Goal: Transaction & Acquisition: Purchase product/service

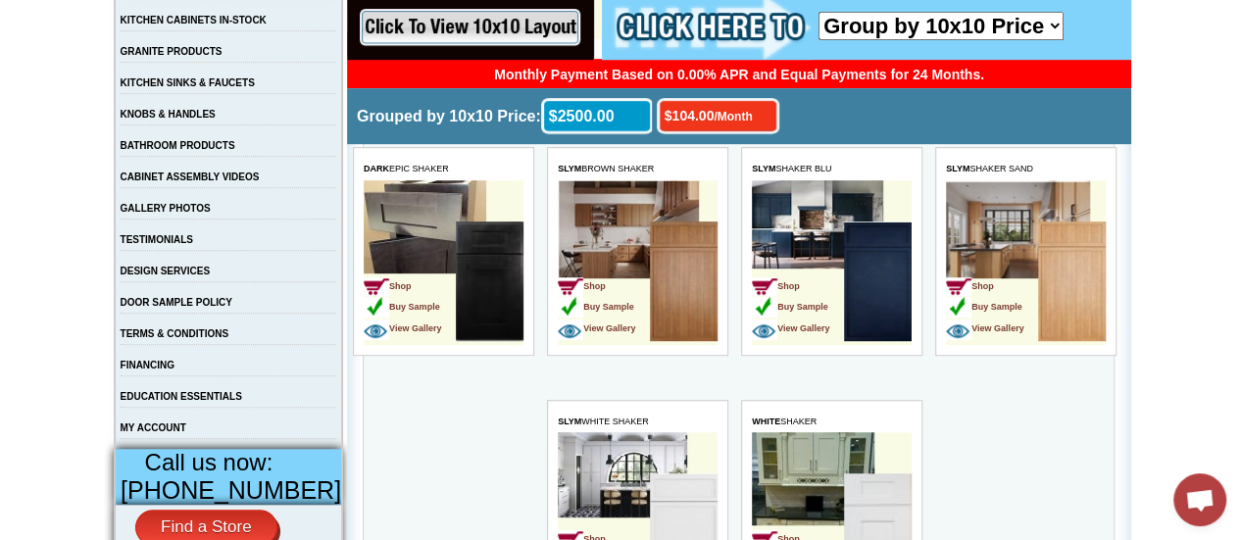
drag, startPoint x: 1237, startPoint y: 218, endPoint x: 1225, endPoint y: 277, distance: 61.0
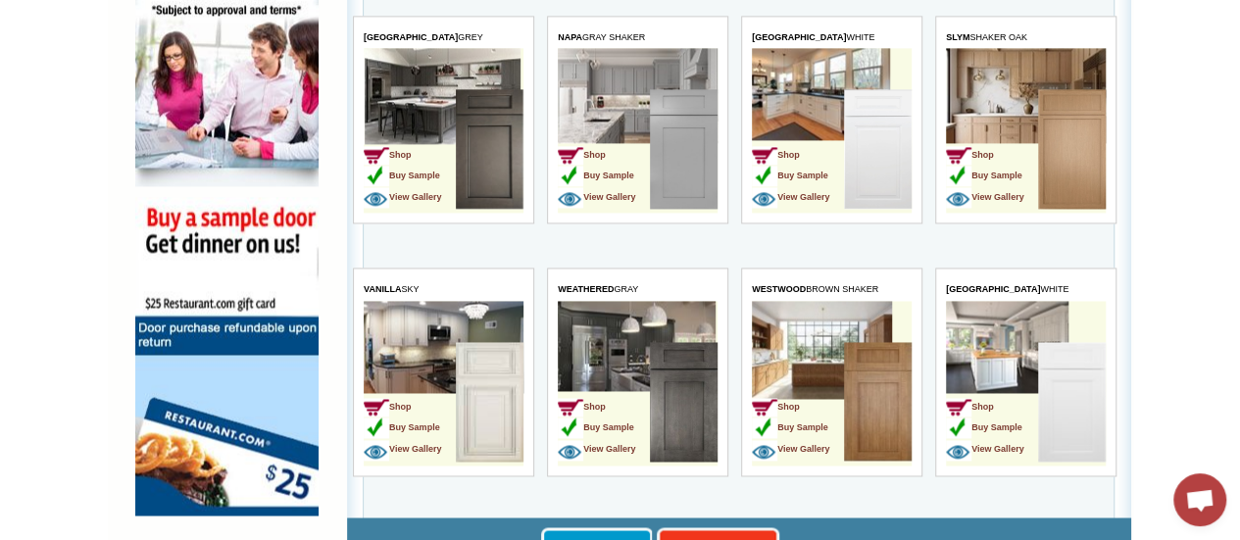
scroll to position [1843, 0]
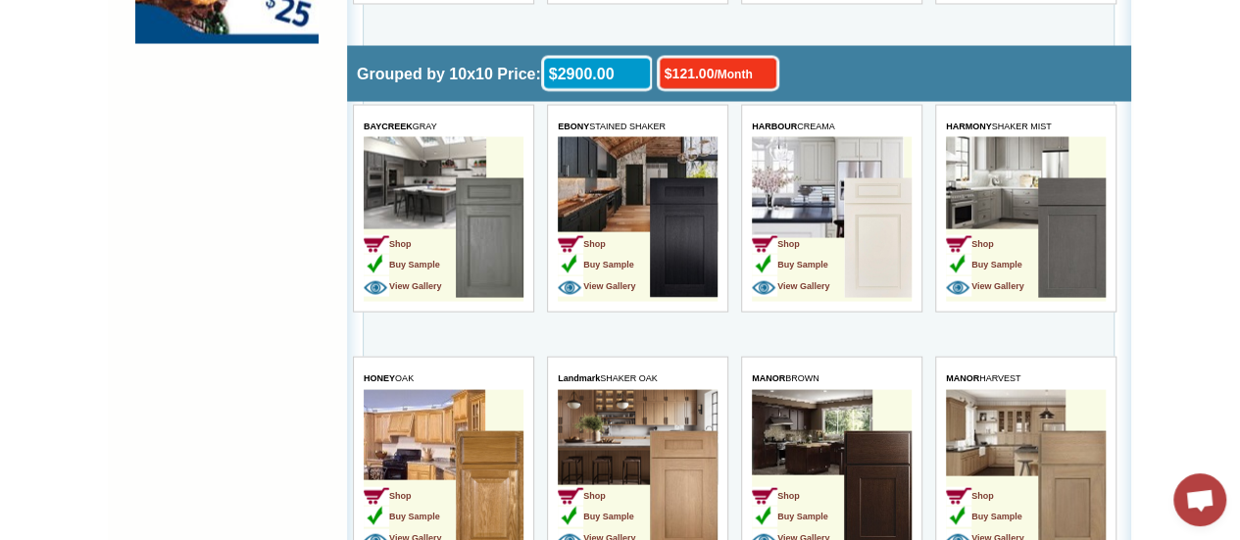
click at [824, 199] on td "Shop Buy Sample View Gallery" at bounding box center [798, 239] width 92 height 124
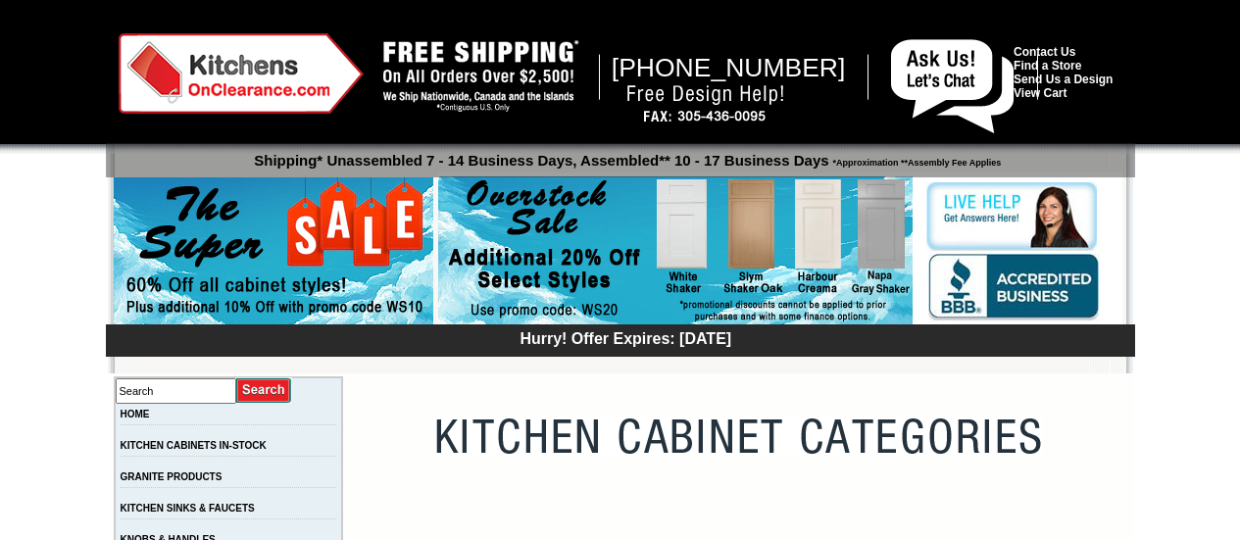
scroll to position [1843, 0]
